Goal: Task Accomplishment & Management: Use online tool/utility

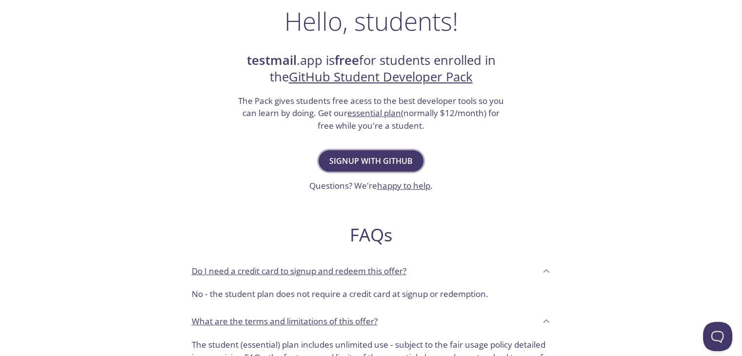
scroll to position [160, 0]
click at [390, 157] on span "Signup with GitHub" at bounding box center [370, 161] width 83 height 14
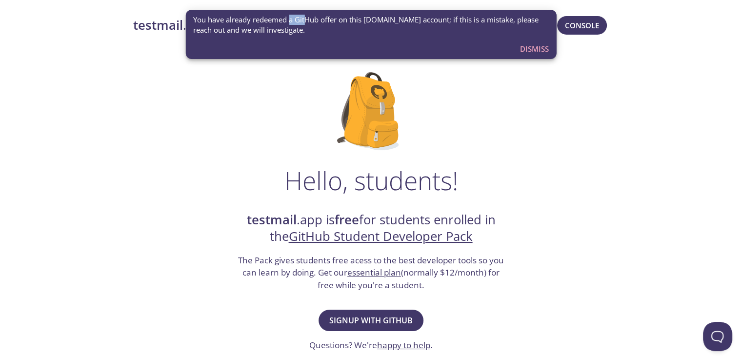
drag, startPoint x: 290, startPoint y: 20, endPoint x: 305, endPoint y: 20, distance: 14.6
click at [305, 20] on span "You have already redeemed a GitHub offer on this [DOMAIN_NAME] account; if this…" at bounding box center [371, 25] width 356 height 21
click at [380, 20] on span "You have already redeemed a GitHub offer on this [DOMAIN_NAME] account; if this…" at bounding box center [371, 25] width 356 height 21
click at [528, 48] on span "Dismiss" at bounding box center [534, 48] width 29 height 13
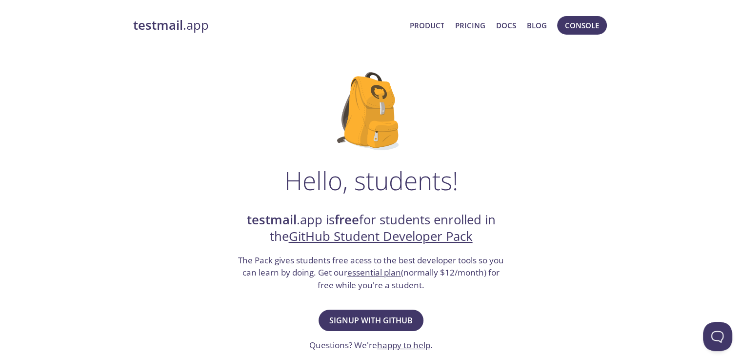
click at [431, 27] on link "Product" at bounding box center [426, 25] width 35 height 13
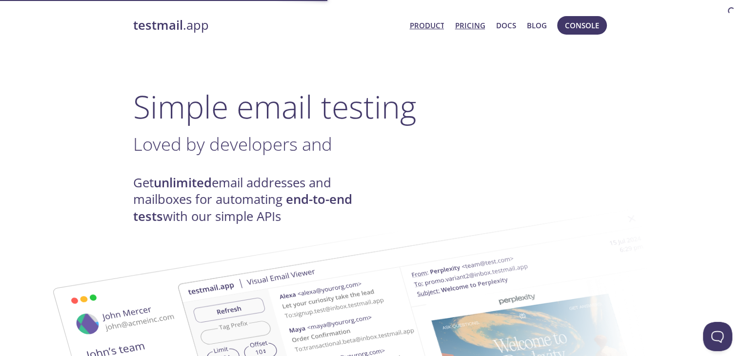
click at [457, 28] on link "Pricing" at bounding box center [470, 25] width 30 height 13
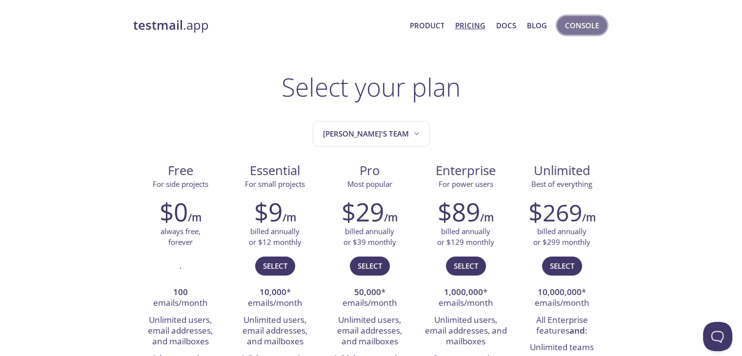
click at [577, 26] on span "Console" at bounding box center [582, 25] width 34 height 13
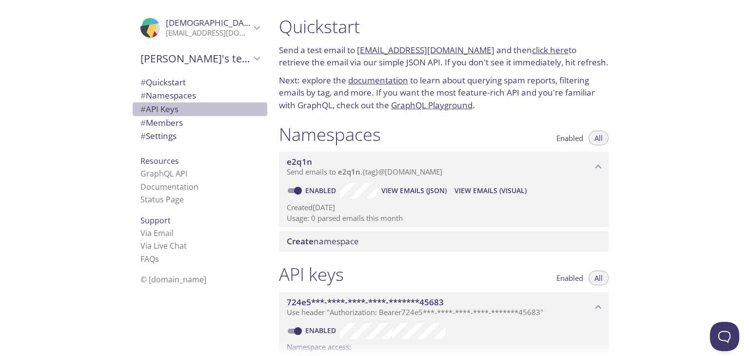
click at [173, 111] on span "# API Keys" at bounding box center [159, 108] width 38 height 11
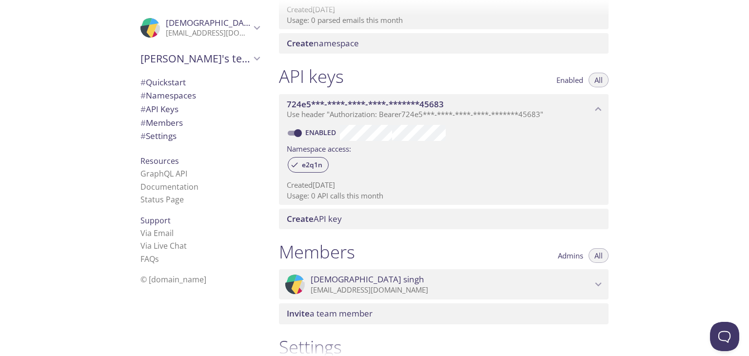
scroll to position [197, 0]
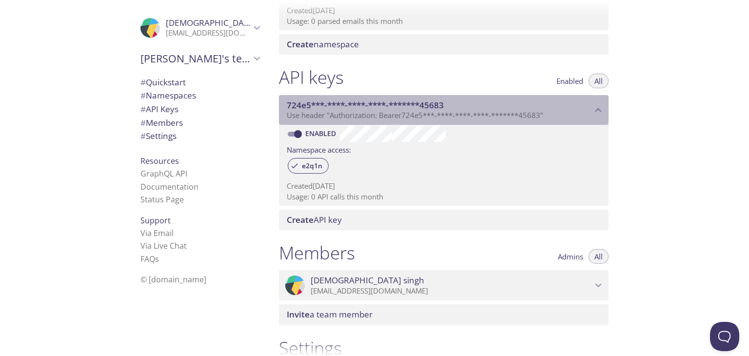
click at [390, 100] on span "724e5***-****-****-****-*******45683" at bounding box center [365, 104] width 157 height 11
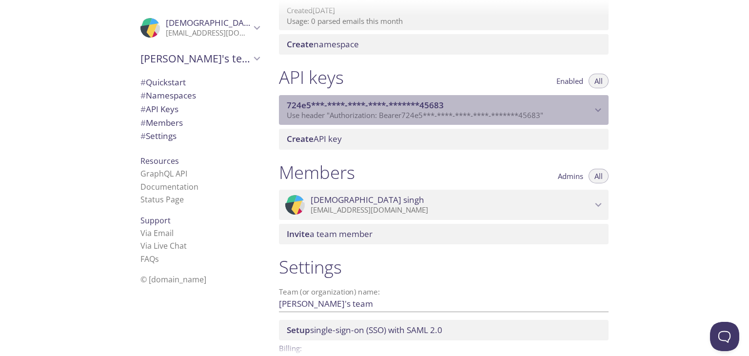
click at [390, 100] on span "724e5***-****-****-****-*******45683" at bounding box center [365, 104] width 157 height 11
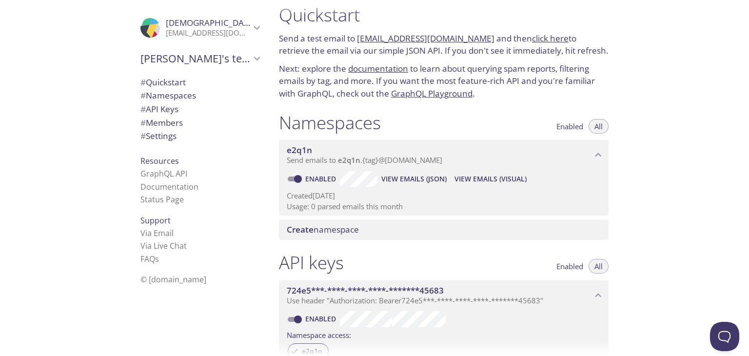
scroll to position [0, 0]
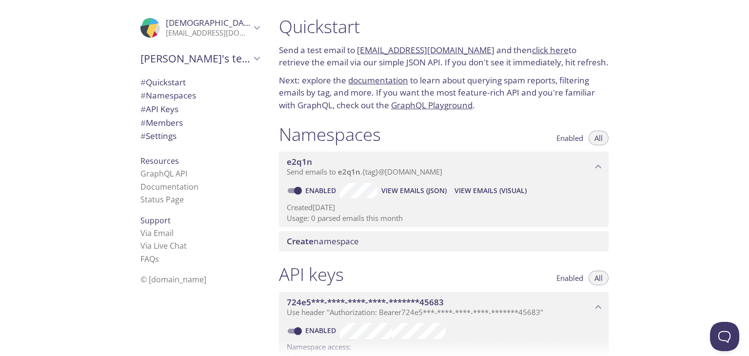
drag, startPoint x: 324, startPoint y: 65, endPoint x: 581, endPoint y: 64, distance: 257.5
click at [581, 64] on p "Send a test email to [EMAIL_ADDRESS][DOMAIN_NAME] and then click here to retrie…" at bounding box center [444, 56] width 330 height 25
click at [542, 73] on div "Quickstart Send a test email to [EMAIL_ADDRESS][DOMAIN_NAME] and then click her…" at bounding box center [443, 64] width 345 height 108
